Goal: Use online tool/utility

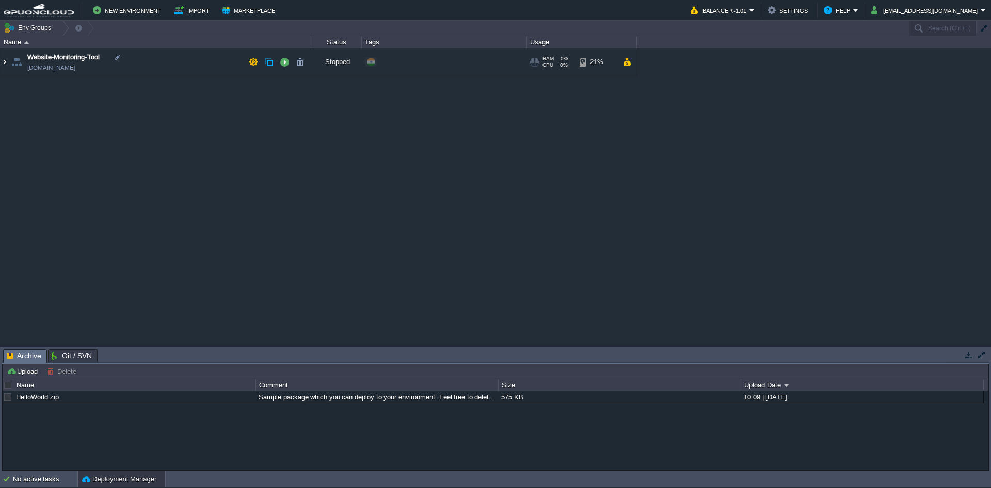
click at [4, 64] on img at bounding box center [5, 62] width 8 height 28
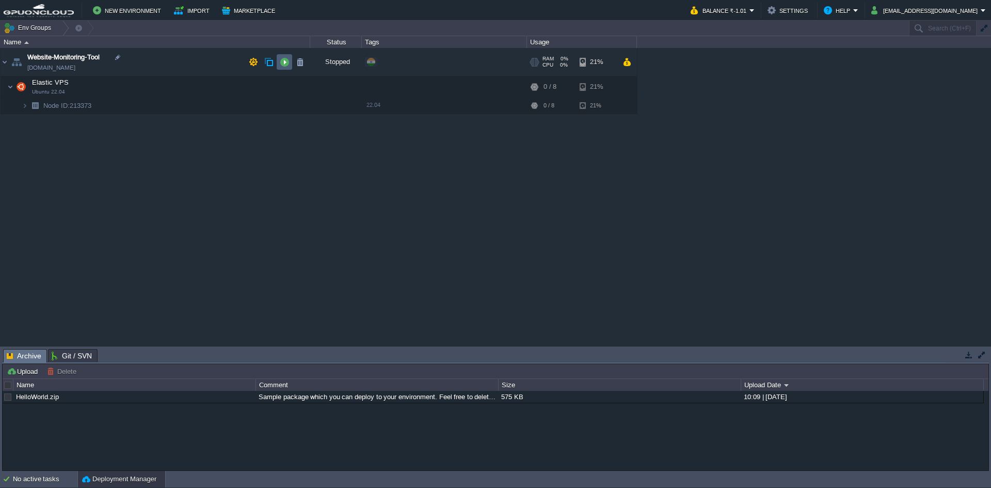
click at [285, 66] on button "button" at bounding box center [284, 61] width 9 height 9
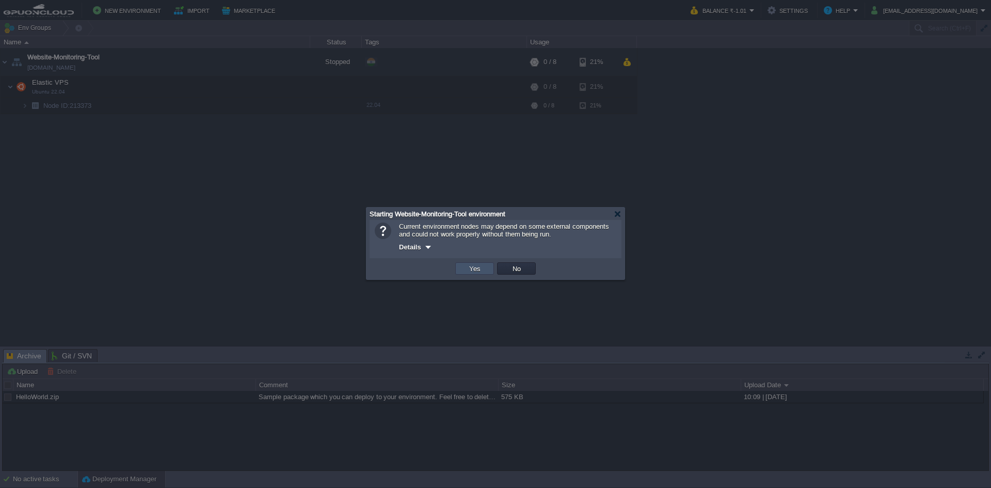
click at [481, 270] on button "Yes" at bounding box center [475, 268] width 18 height 9
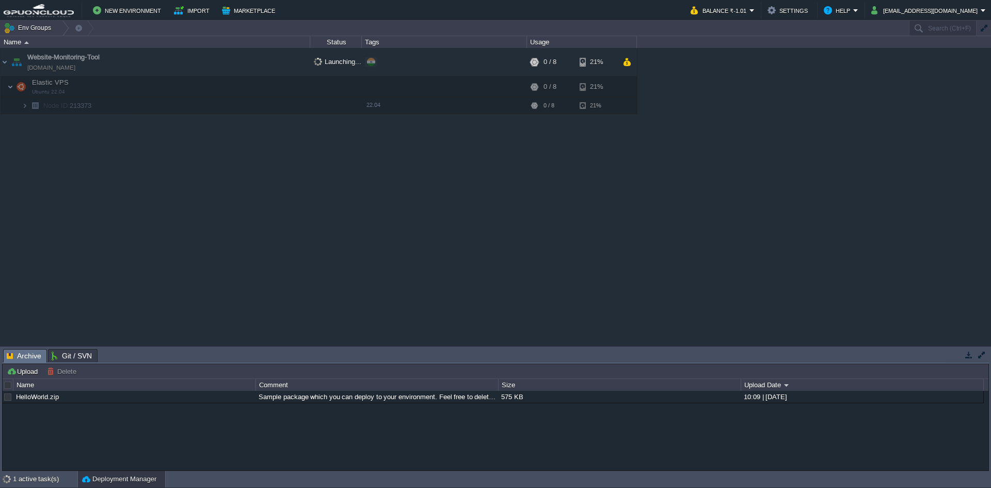
click at [971, 357] on button "button" at bounding box center [969, 354] width 9 height 9
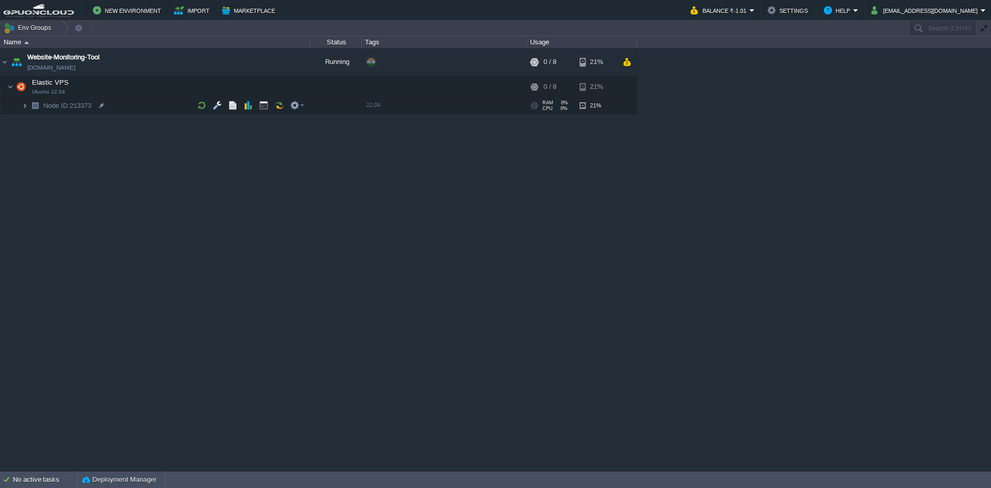
click at [27, 106] on img at bounding box center [25, 106] width 6 height 16
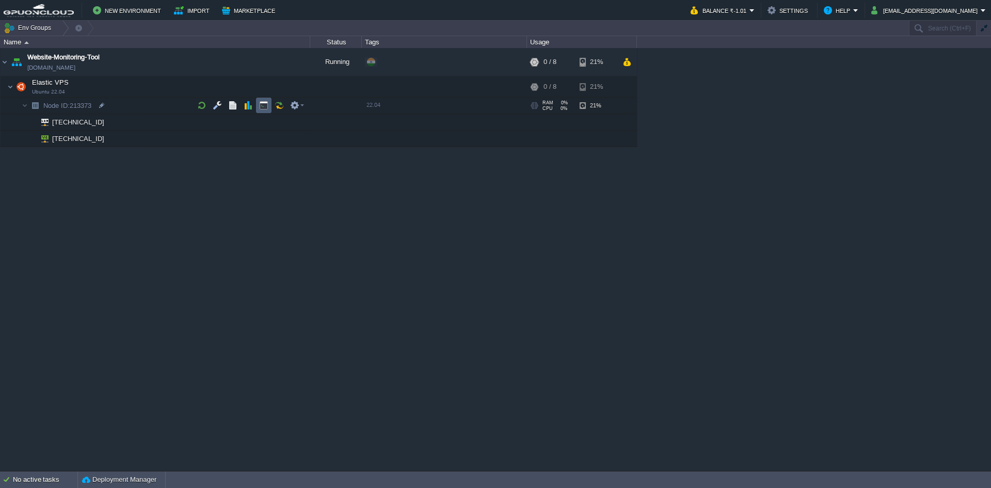
click at [264, 105] on button "button" at bounding box center [263, 105] width 9 height 9
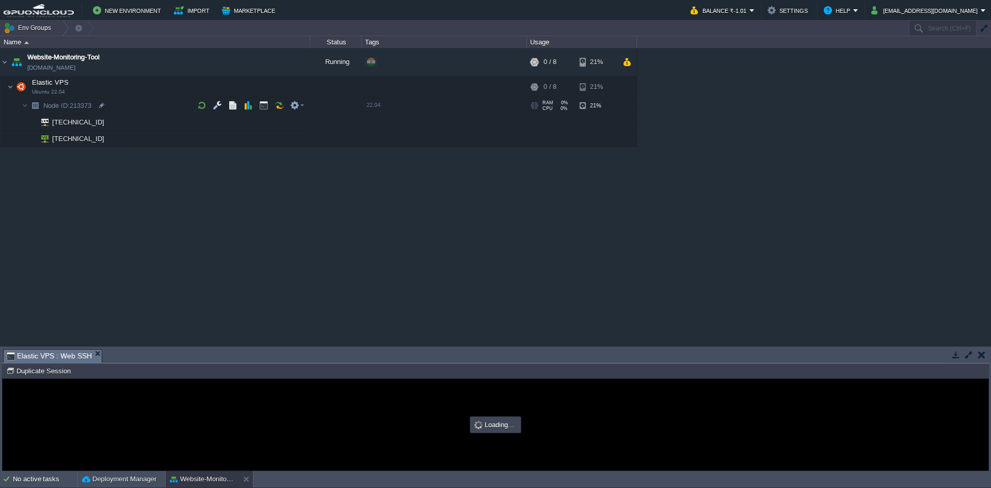
click at [972, 353] on button "button" at bounding box center [969, 354] width 9 height 9
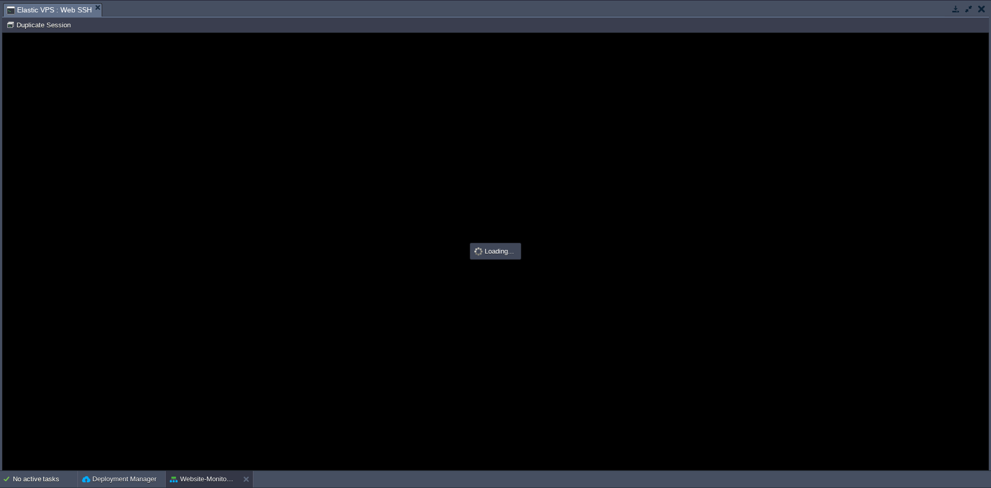
type input "#000000"
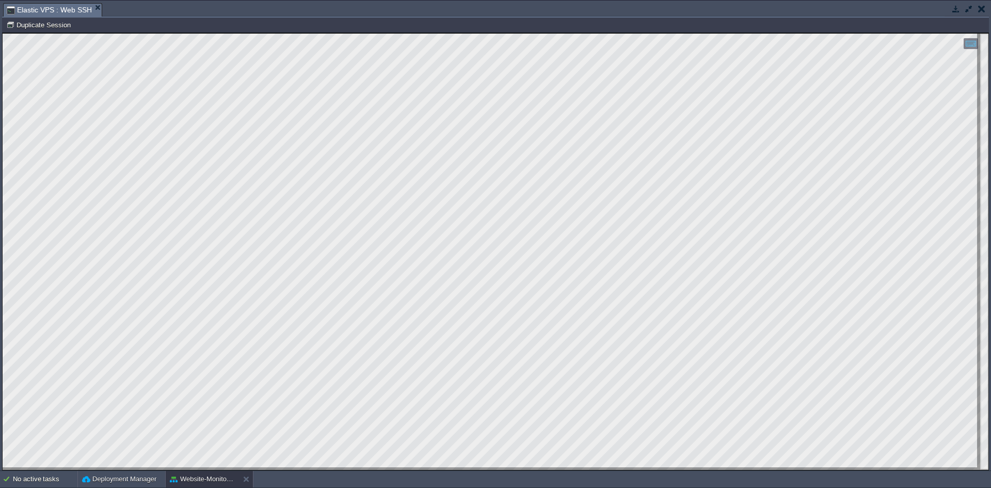
click at [961, 10] on td at bounding box center [956, 9] width 13 height 12
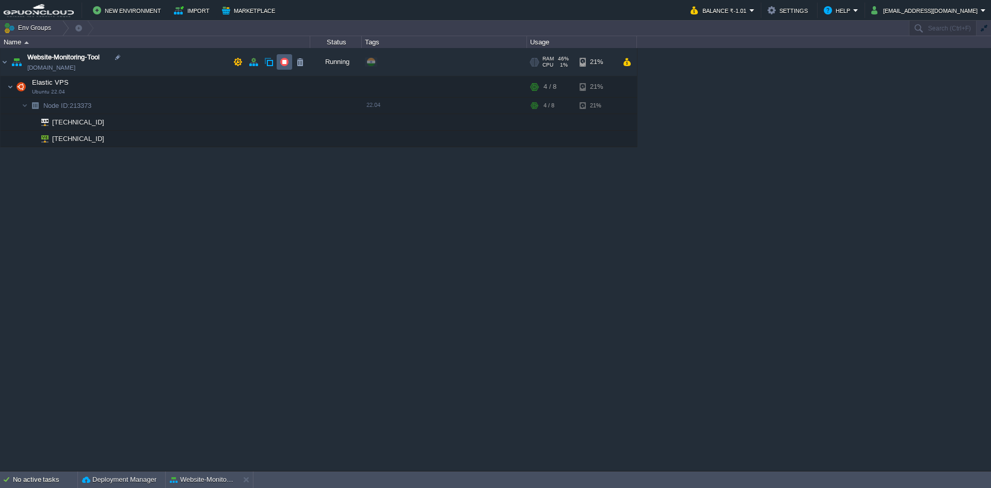
click at [285, 65] on button "button" at bounding box center [284, 61] width 9 height 9
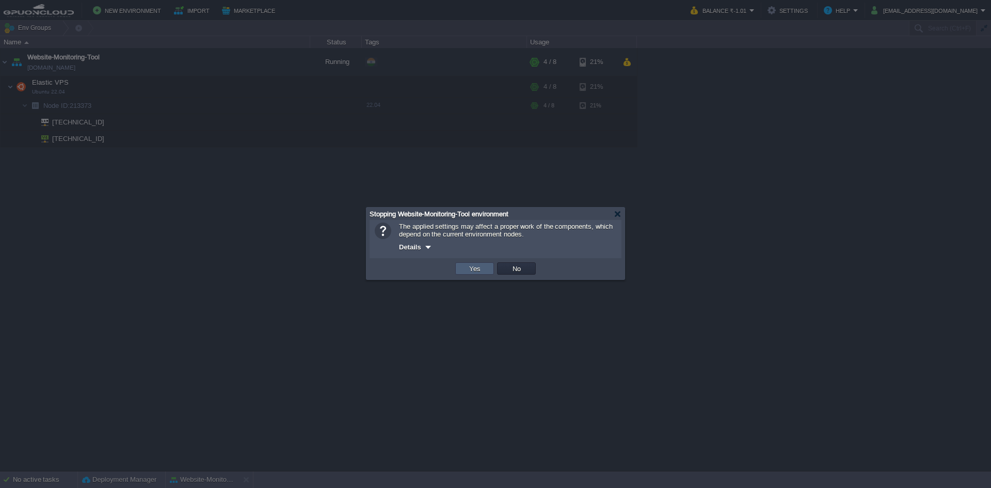
click at [467, 268] on button "Yes" at bounding box center [475, 268] width 18 height 9
